Goal: Task Accomplishment & Management: Use online tool/utility

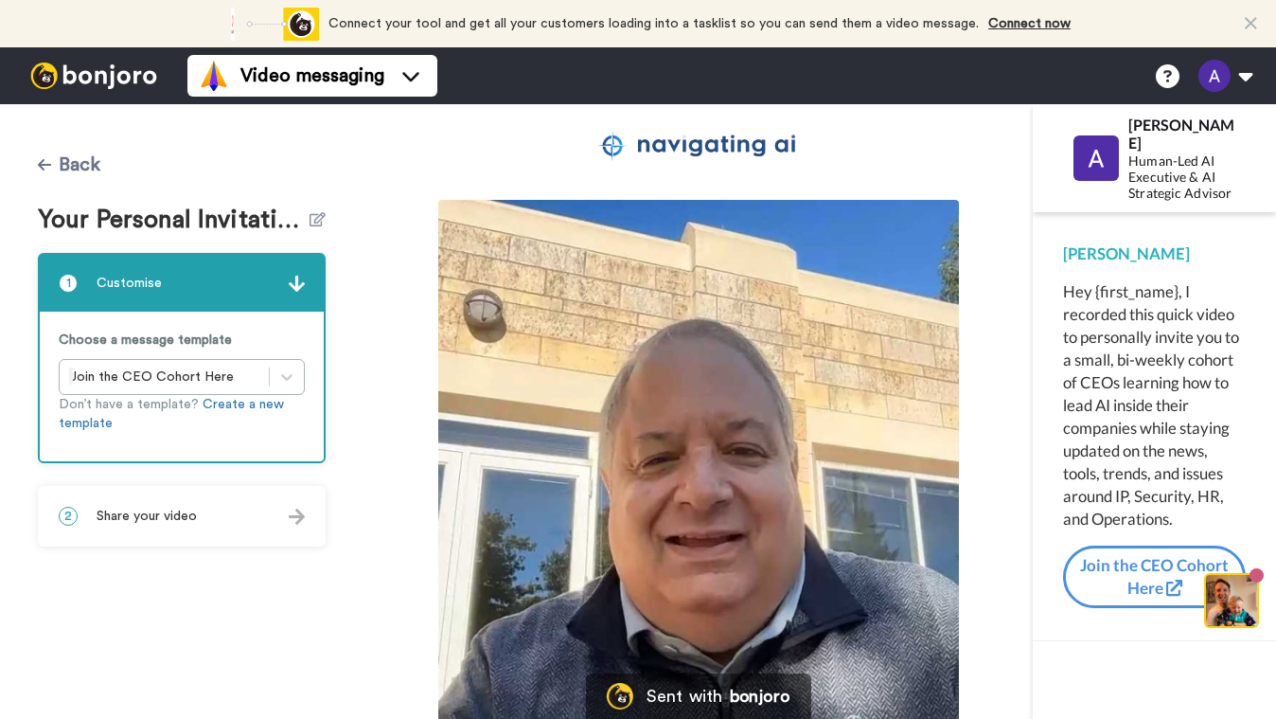
click at [49, 169] on icon at bounding box center [44, 164] width 13 height 15
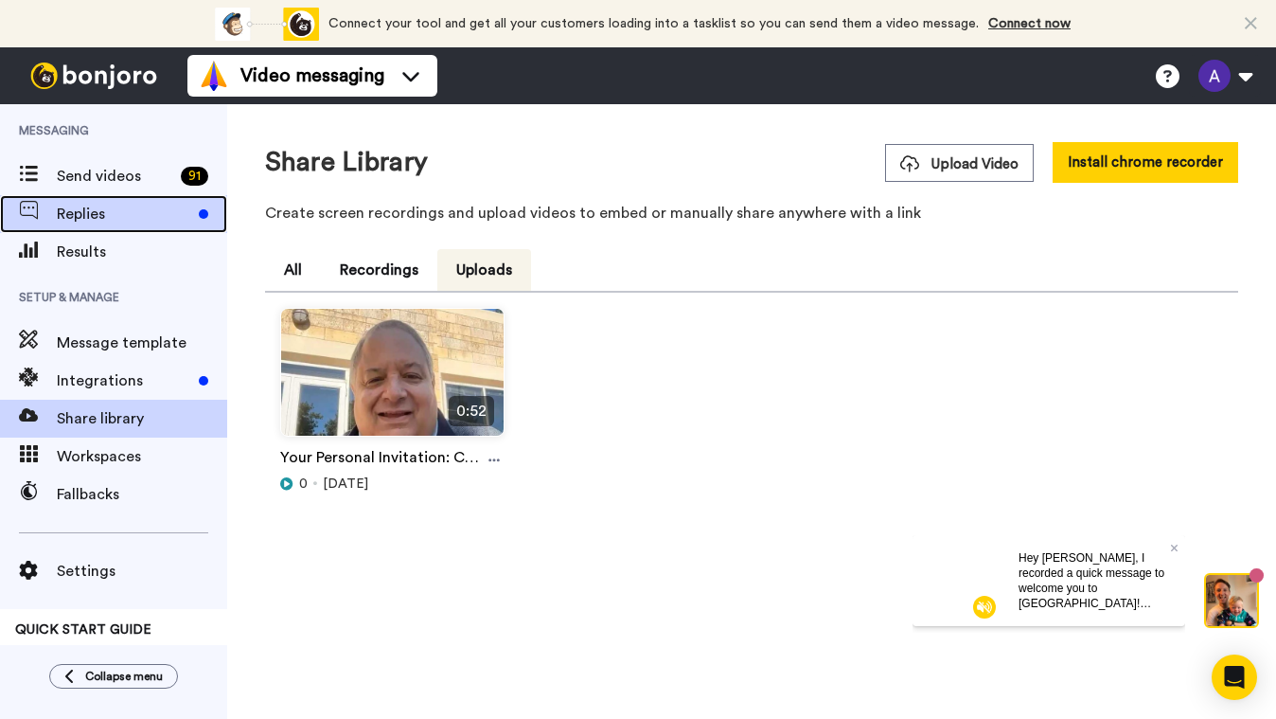
click at [61, 212] on span "Replies" at bounding box center [124, 214] width 134 height 23
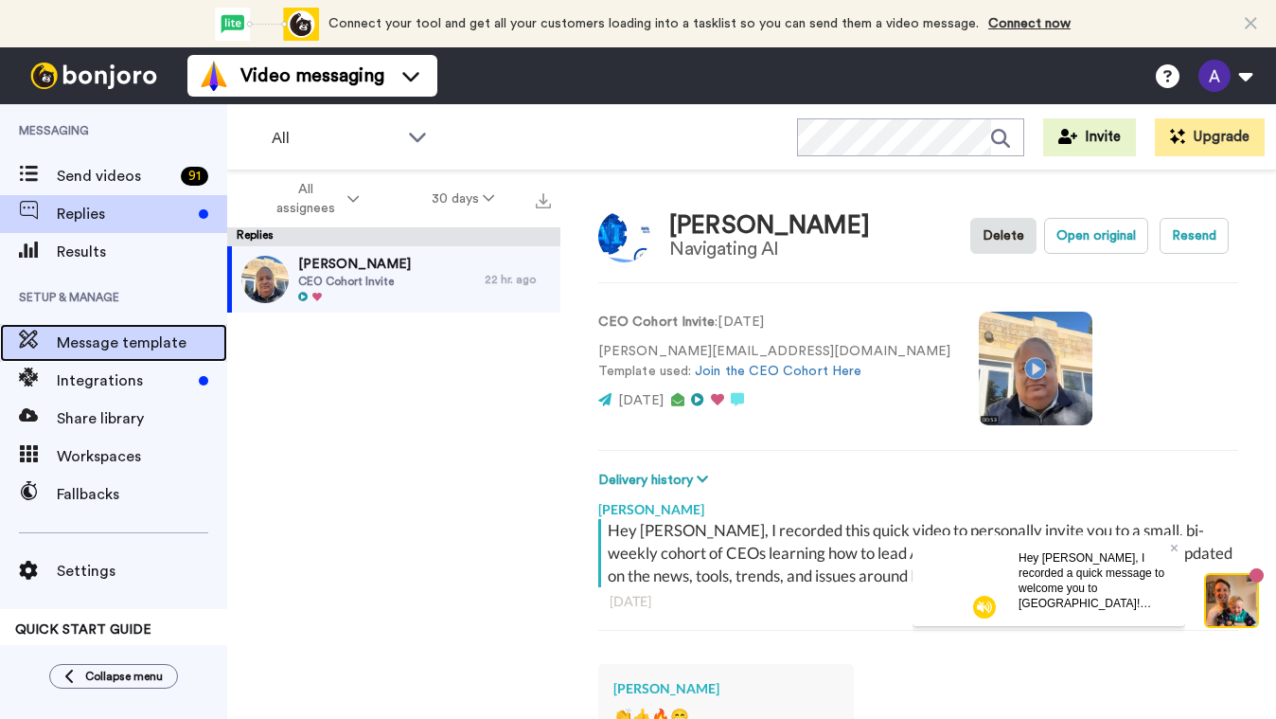
click at [106, 345] on span "Message template" at bounding box center [142, 342] width 170 height 23
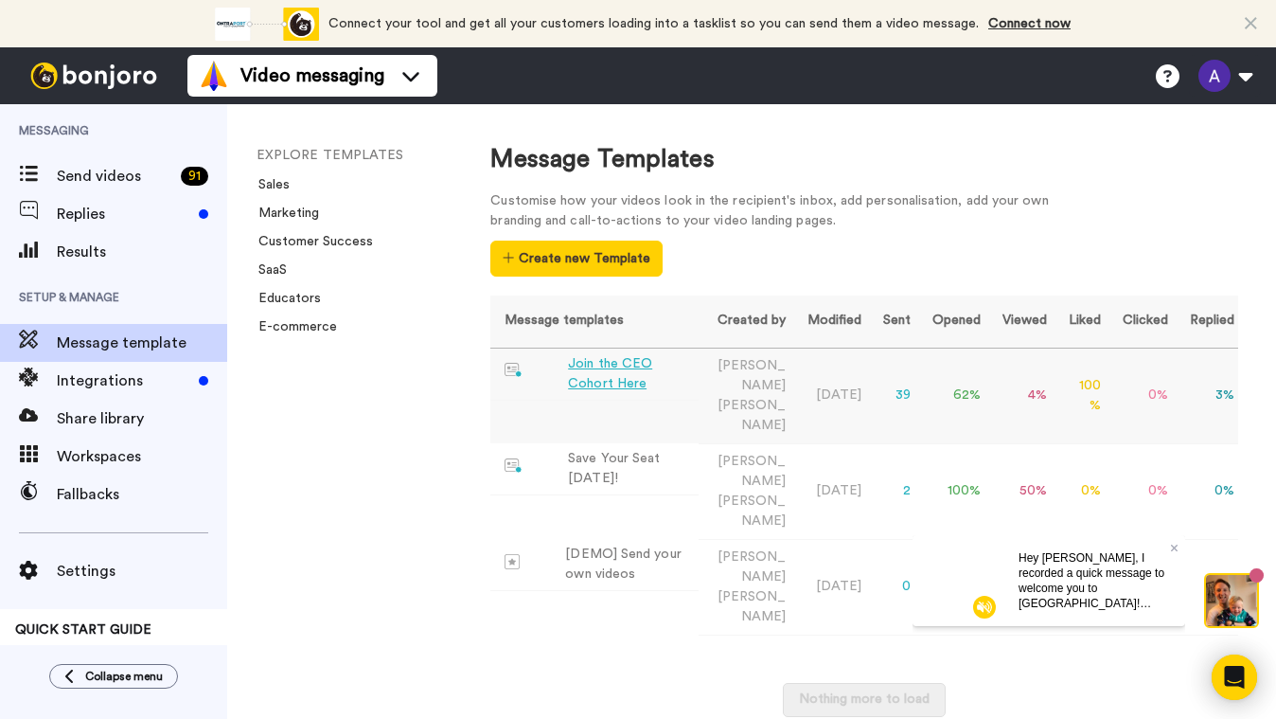
click at [901, 374] on td "39" at bounding box center [893, 396] width 49 height 96
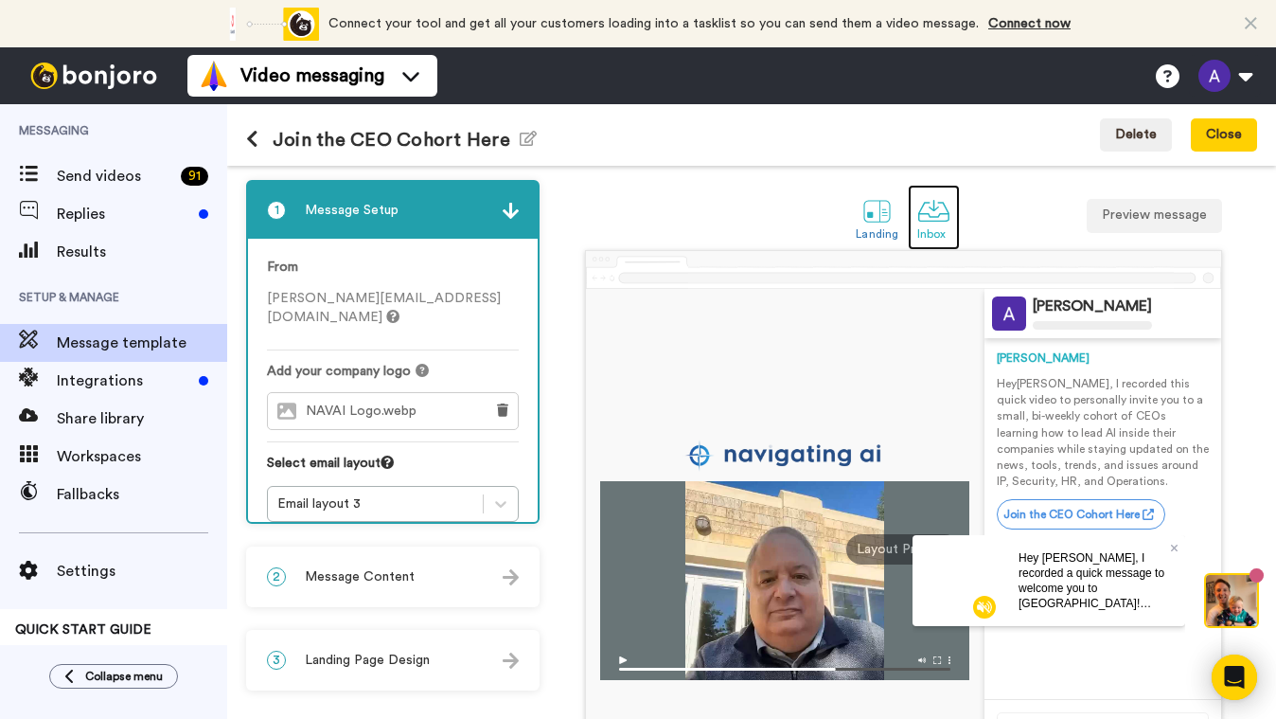
click at [921, 212] on div at bounding box center [934, 210] width 33 height 33
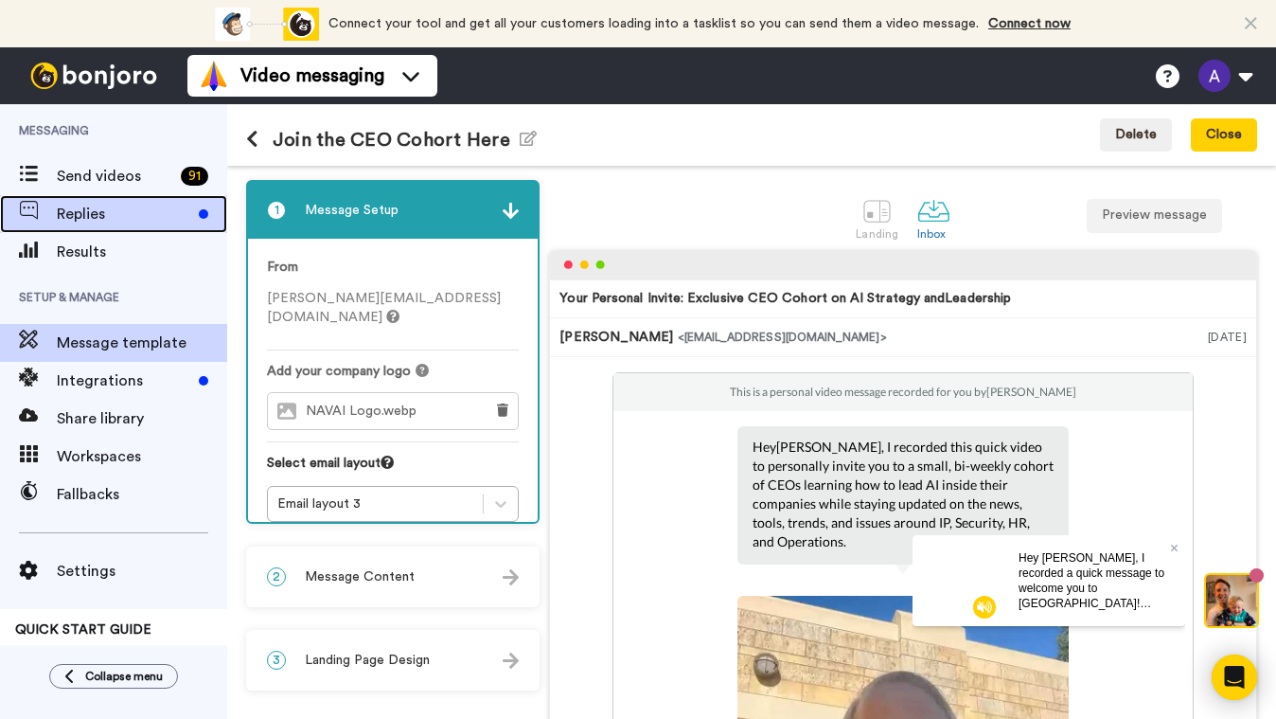
click at [74, 222] on span "Replies" at bounding box center [124, 214] width 134 height 23
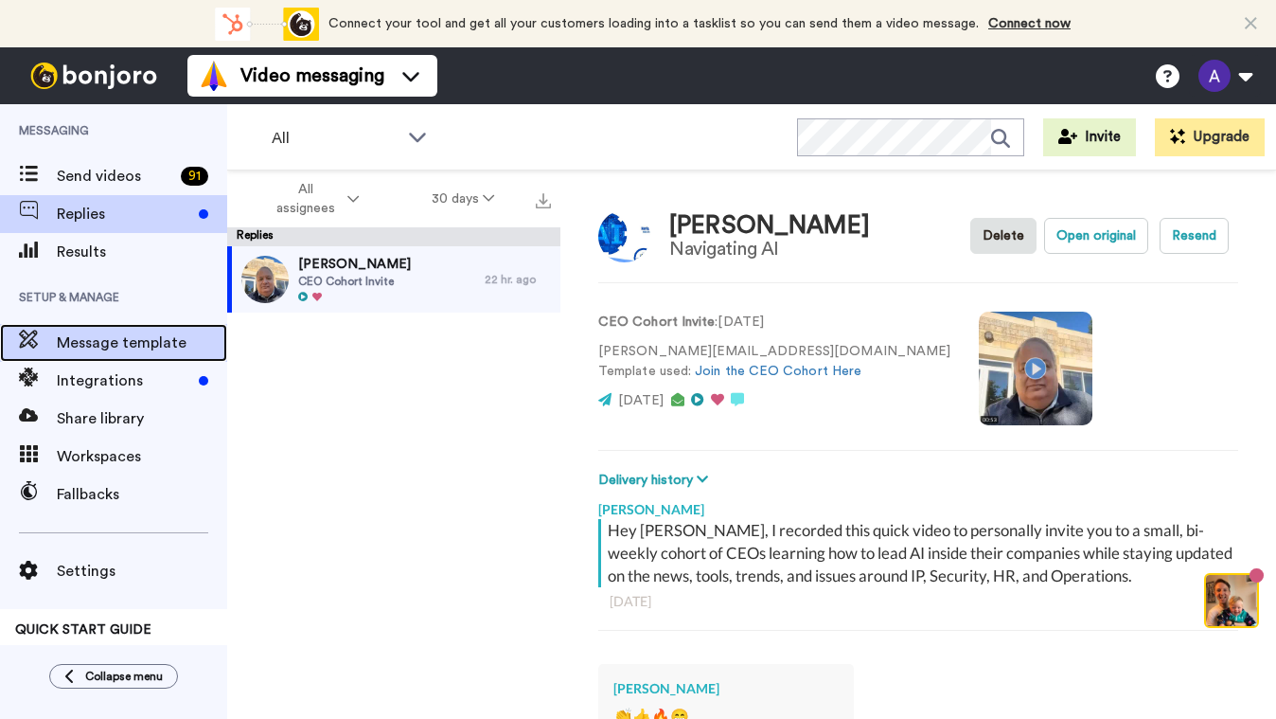
click at [101, 351] on span "Message template" at bounding box center [142, 342] width 170 height 23
